Goal: Information Seeking & Learning: Compare options

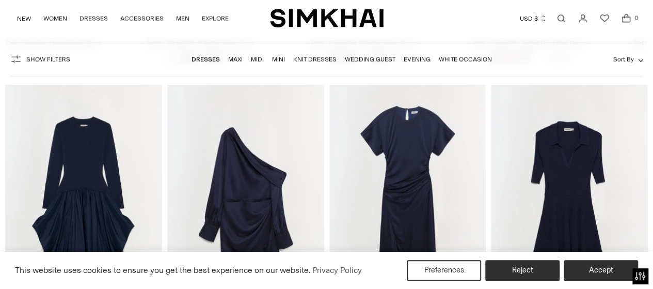
scroll to position [9142, 0]
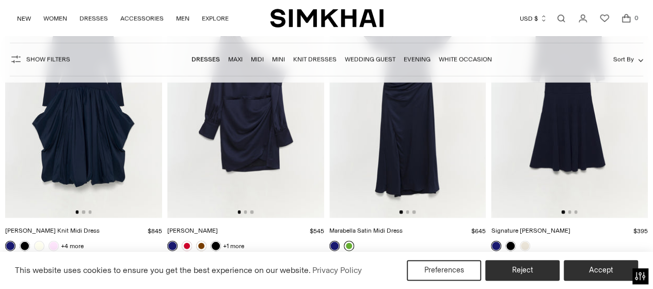
click at [352, 241] on link at bounding box center [349, 246] width 10 height 10
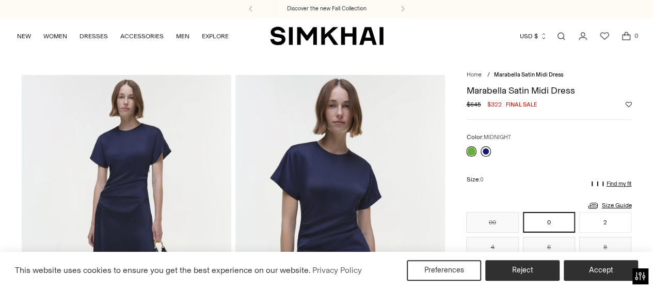
click at [486, 148] on link at bounding box center [486, 151] width 10 height 10
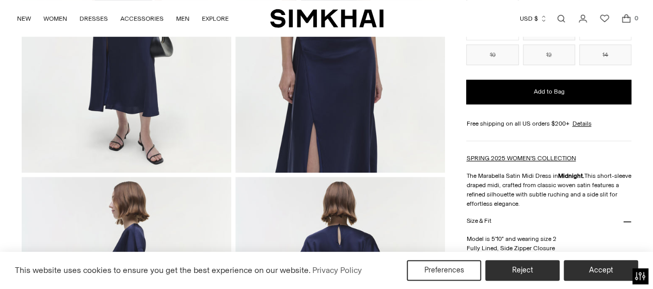
scroll to position [207, 0]
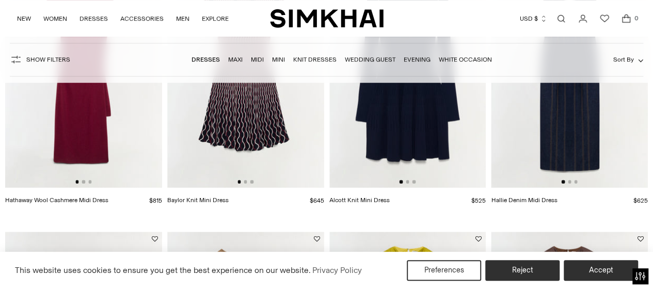
scroll to position [2896, 0]
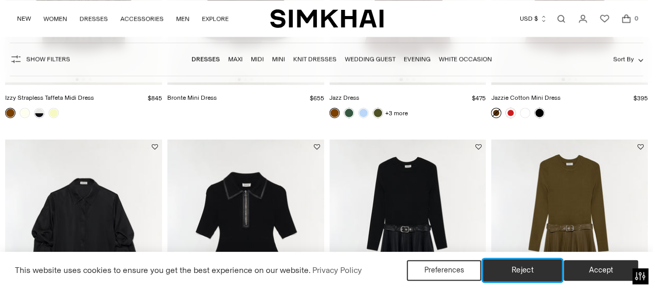
click at [528, 273] on button "Reject" at bounding box center [522, 270] width 79 height 22
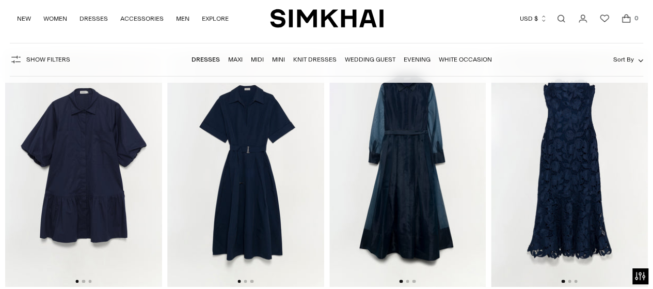
scroll to position [5940, 0]
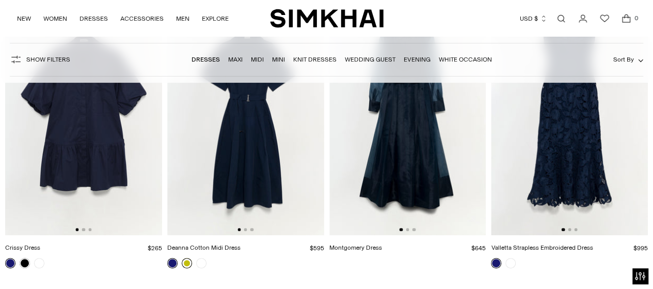
click at [185, 258] on link at bounding box center [187, 263] width 10 height 10
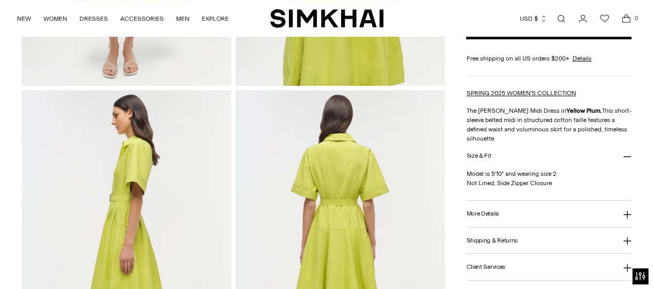
scroll to position [413, 0]
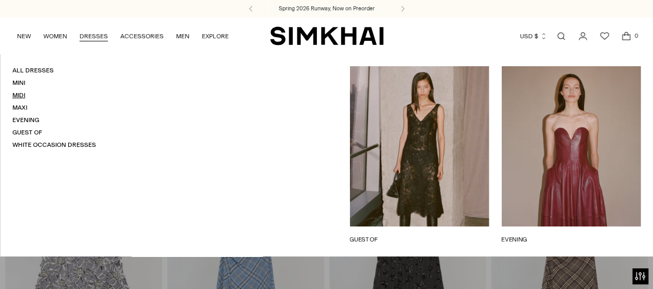
click at [21, 94] on link "Midi" at bounding box center [18, 94] width 13 height 7
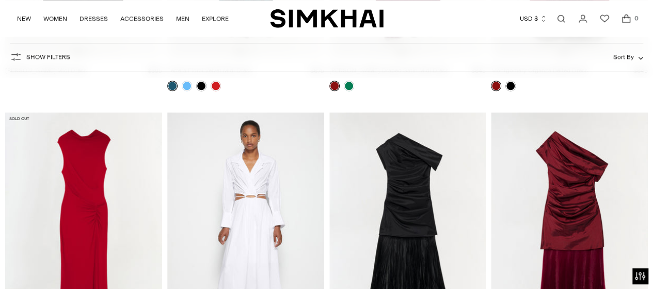
scroll to position [6381, 0]
